Goal: Information Seeking & Learning: Learn about a topic

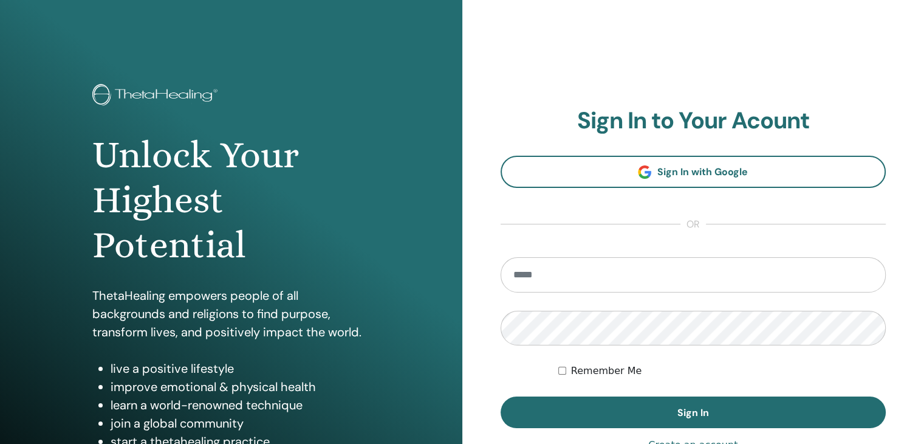
type input "**********"
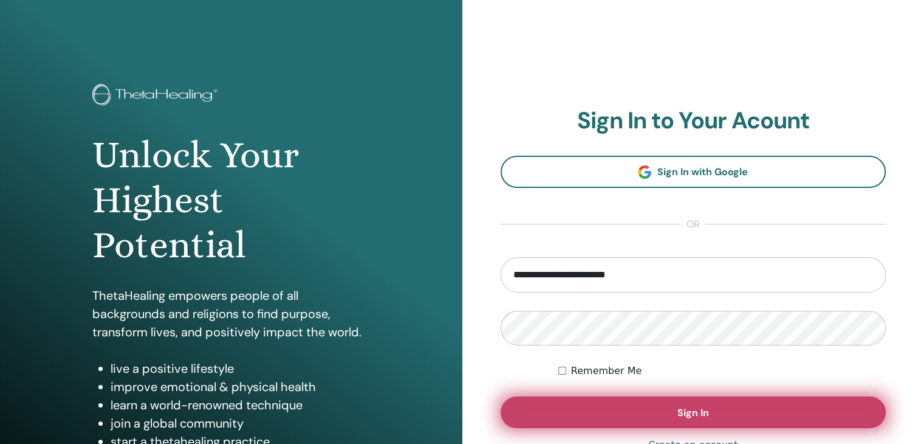
click at [686, 414] on span "Sign In" at bounding box center [694, 412] width 32 height 13
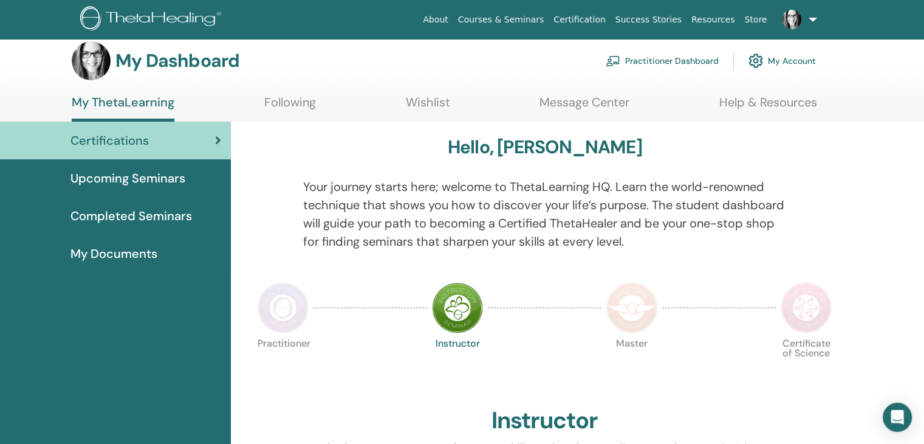
scroll to position [12, 0]
click at [88, 254] on span "My Documents" at bounding box center [113, 254] width 87 height 18
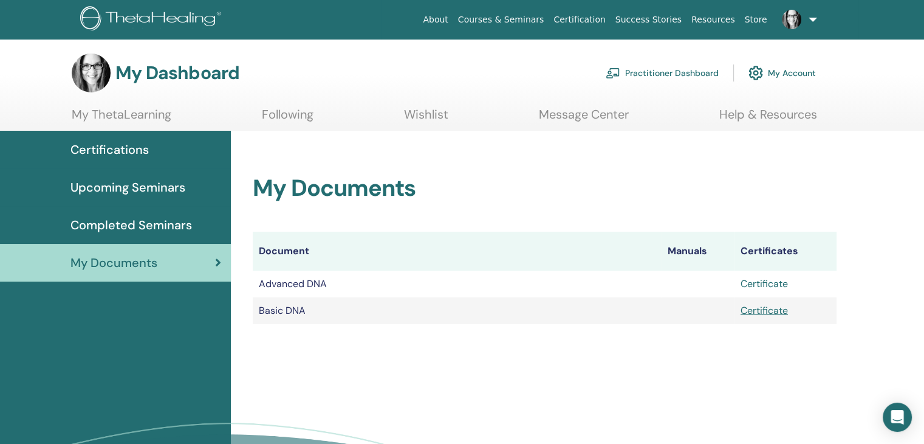
click at [767, 282] on link "Certificate" at bounding box center [764, 283] width 47 height 13
click at [100, 149] on span "Certifications" at bounding box center [109, 149] width 78 height 18
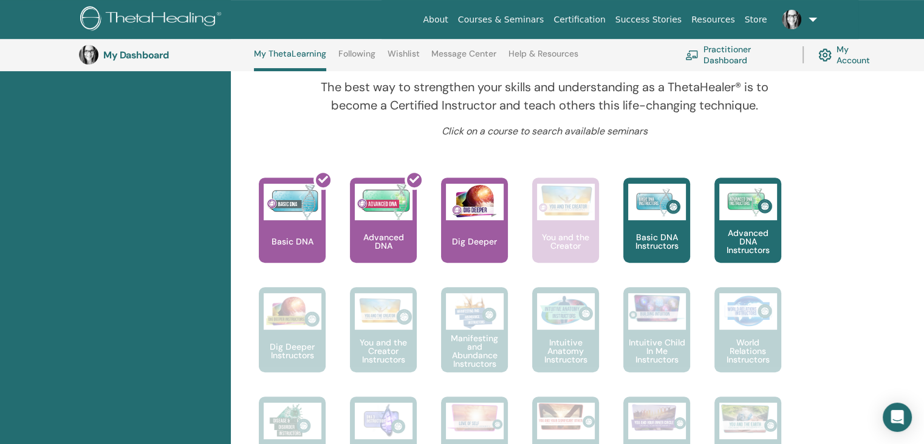
scroll to position [404, 0]
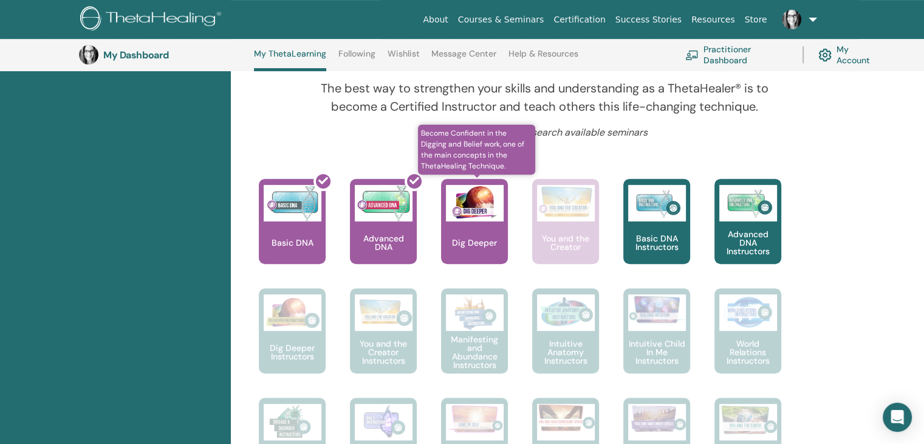
click at [465, 242] on p "Dig Deeper" at bounding box center [474, 242] width 55 height 9
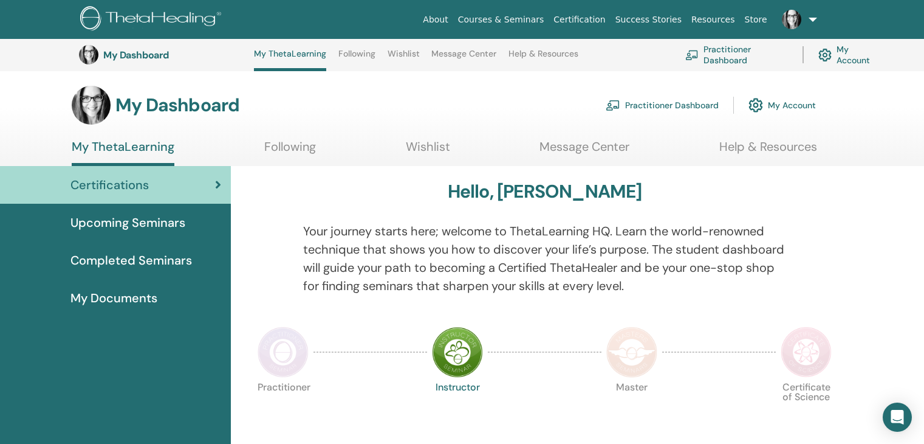
scroll to position [404, 0]
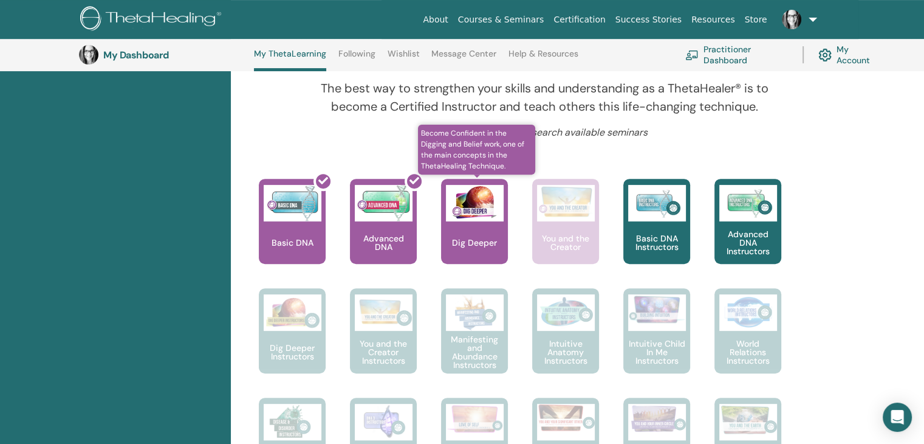
click at [464, 217] on img at bounding box center [475, 203] width 58 height 36
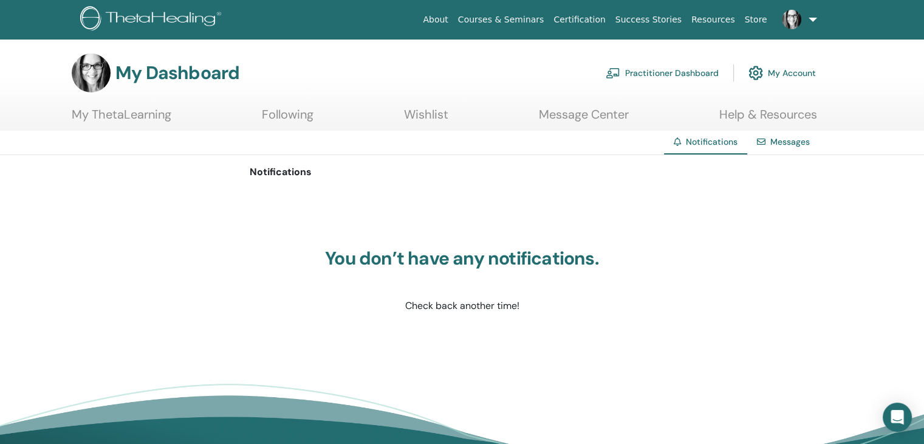
click at [120, 112] on link "My ThetaLearning" at bounding box center [122, 119] width 100 height 24
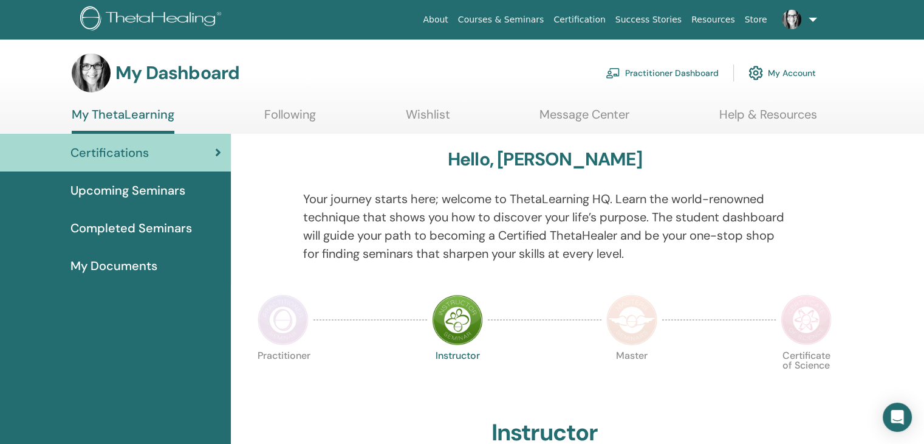
click at [149, 191] on span "Upcoming Seminars" at bounding box center [127, 190] width 115 height 18
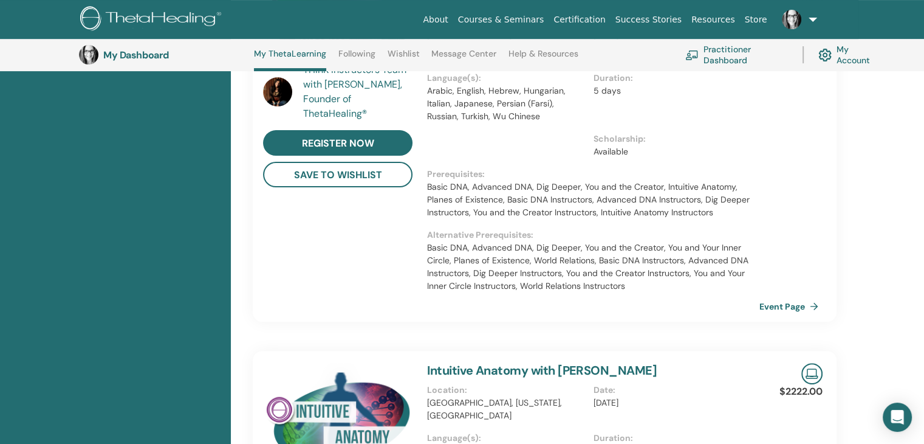
scroll to position [496, 0]
